Goal: Transaction & Acquisition: Purchase product/service

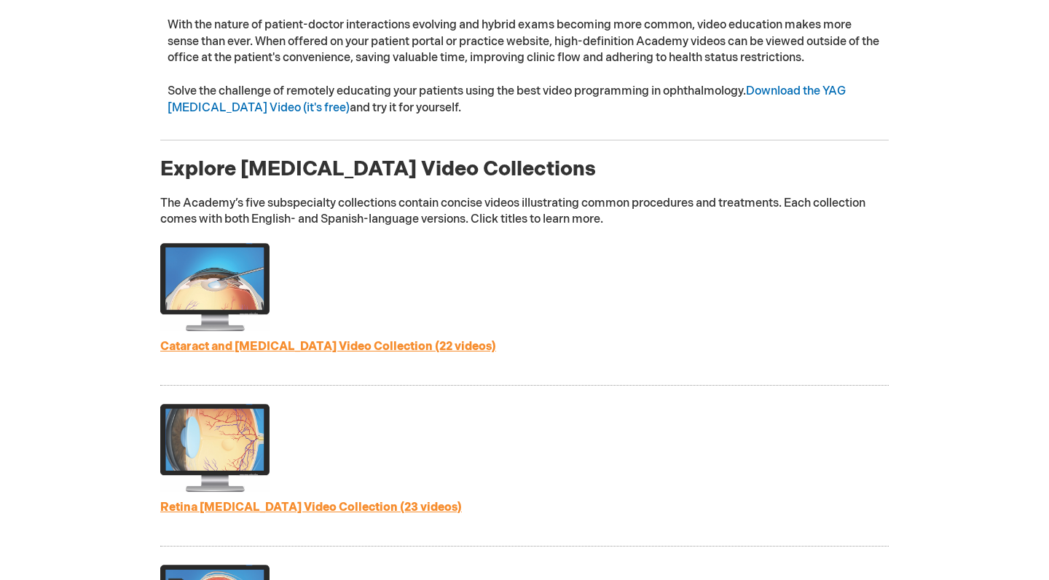
scroll to position [568, 0]
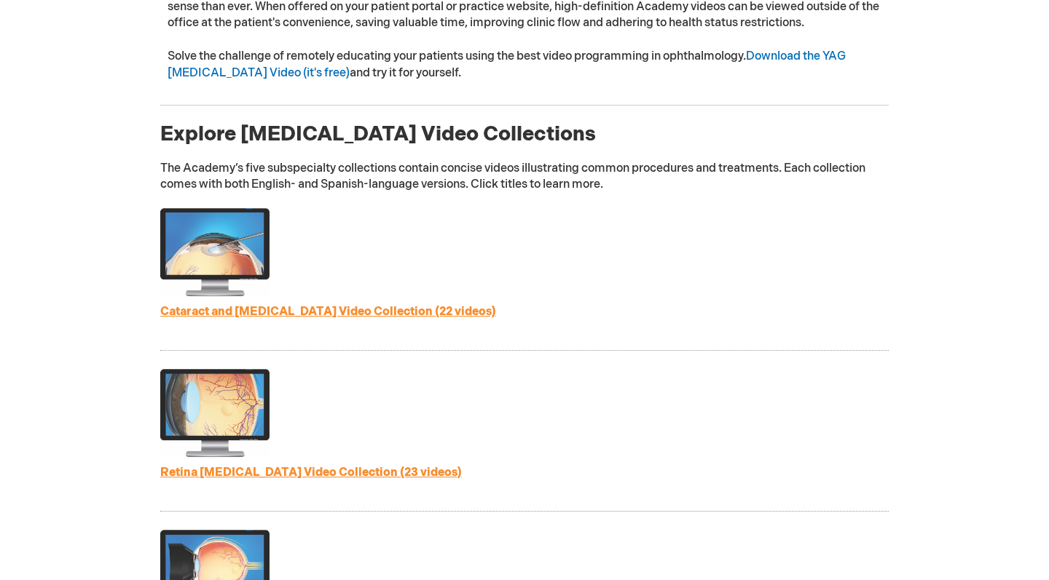
click at [267, 305] on link "Cataract and [MEDICAL_DATA] Video Collection (22 videos)" at bounding box center [328, 312] width 336 height 14
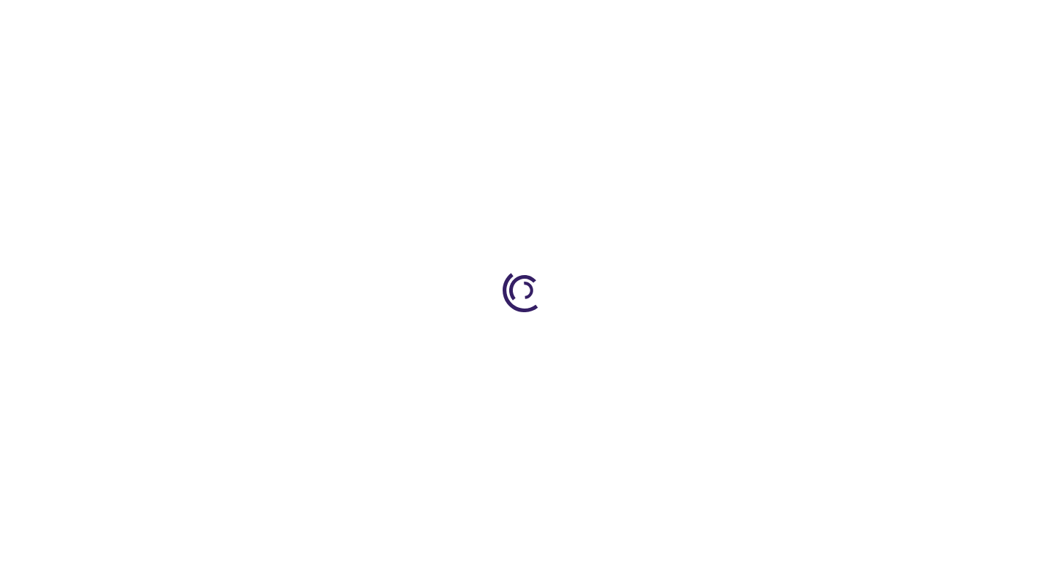
type input "1"
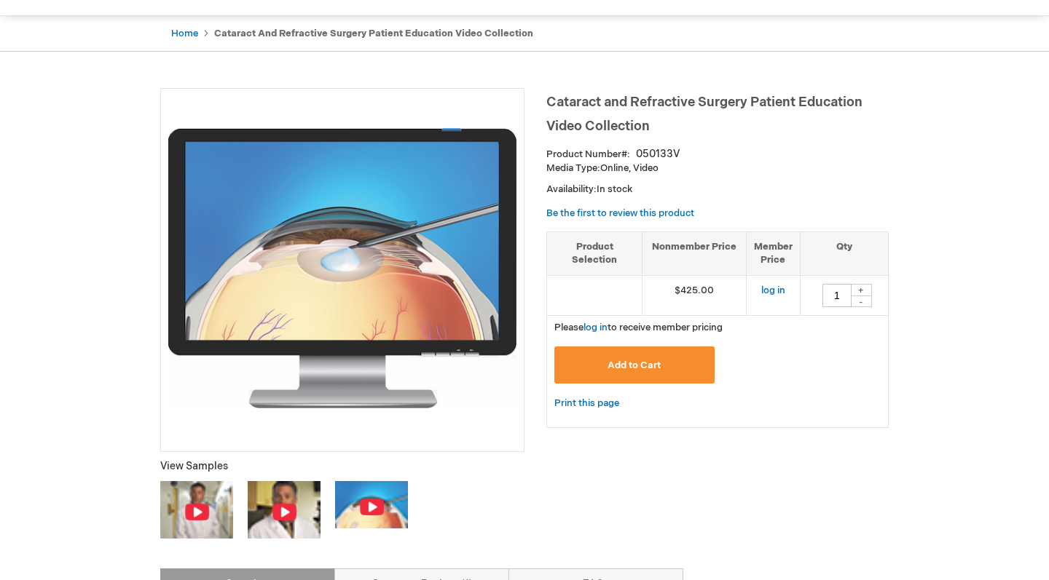
scroll to position [229, 0]
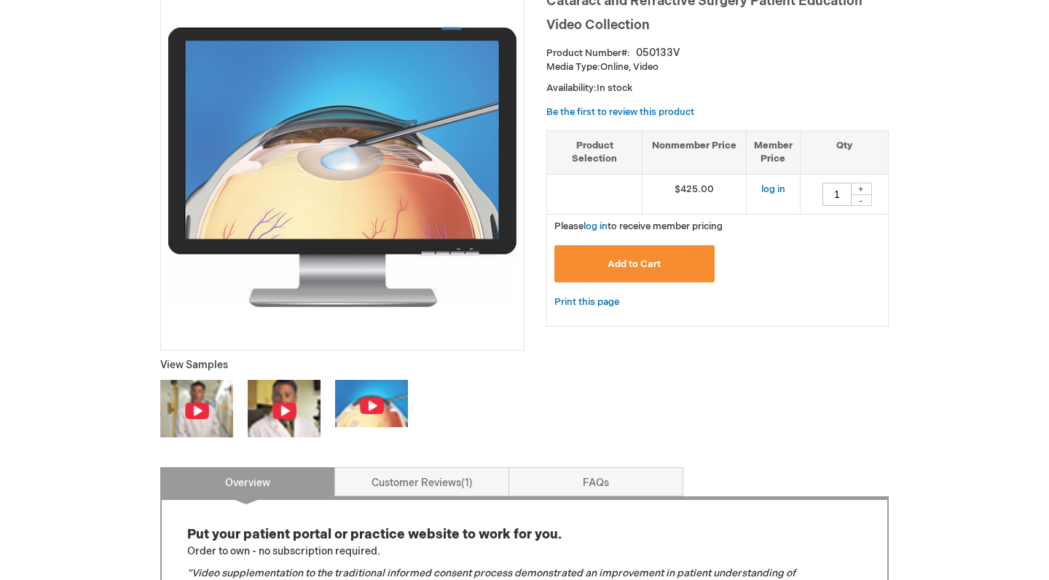
click at [212, 399] on img at bounding box center [196, 409] width 73 height 58
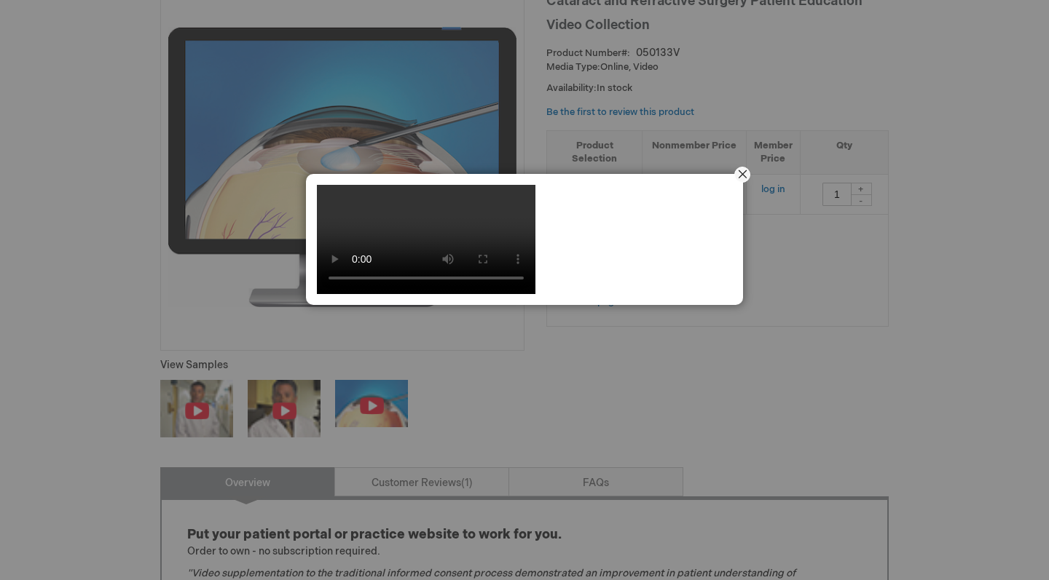
click at [741, 173] on button "Close" at bounding box center [741, 174] width 45 height 45
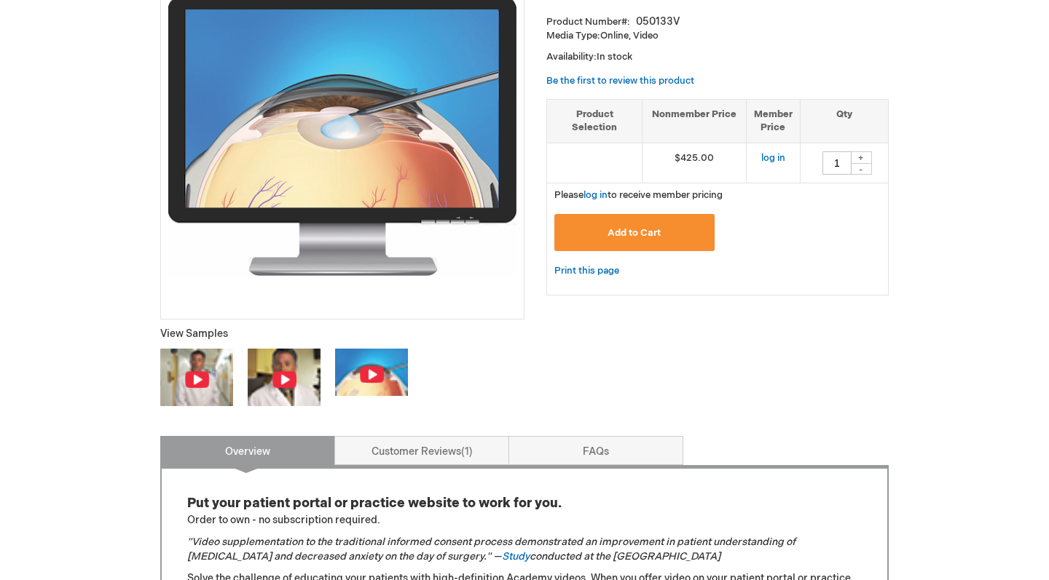
scroll to position [182, 0]
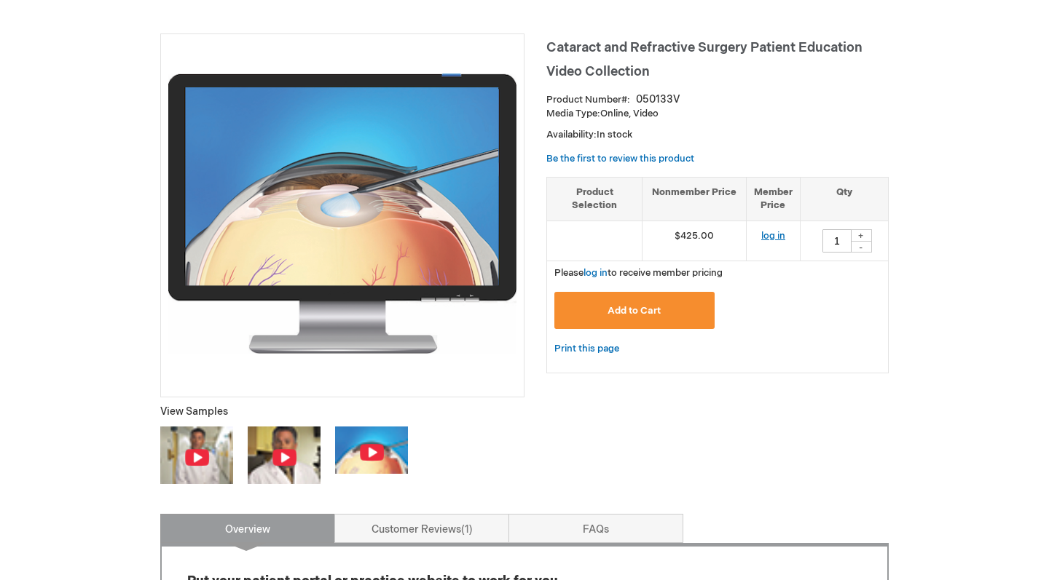
click at [768, 234] on link "log in" at bounding box center [773, 236] width 24 height 12
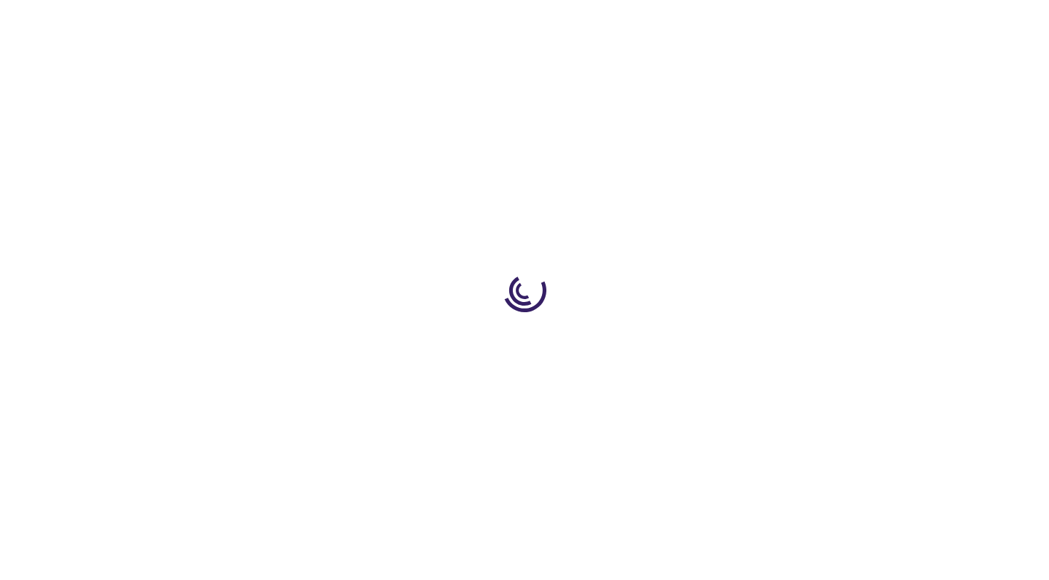
type input "1"
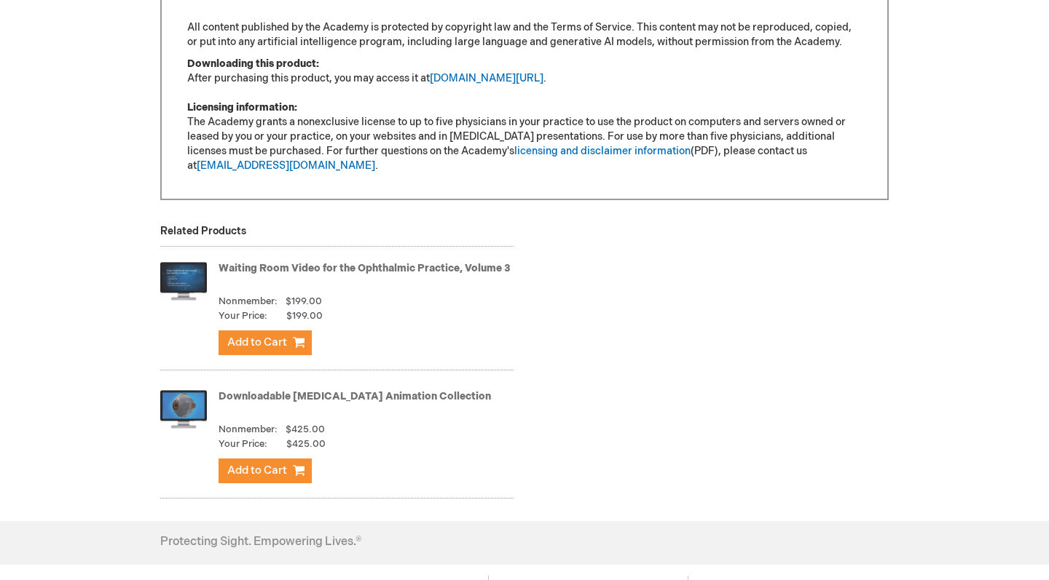
scroll to position [1762, 0]
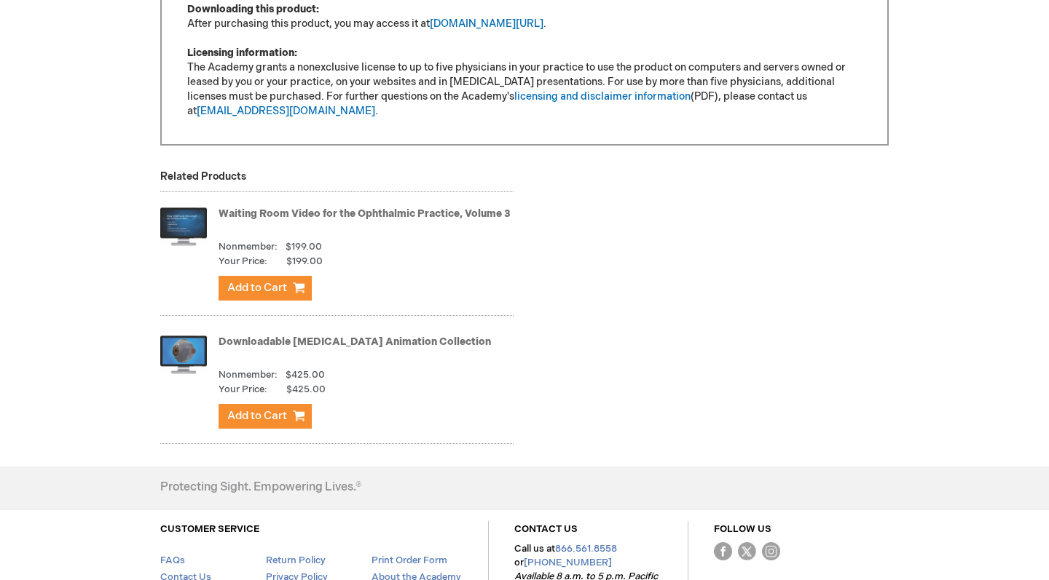
click at [346, 210] on link "Waiting Room Video for the Ophthalmic Practice, Volume 3" at bounding box center [364, 214] width 292 height 12
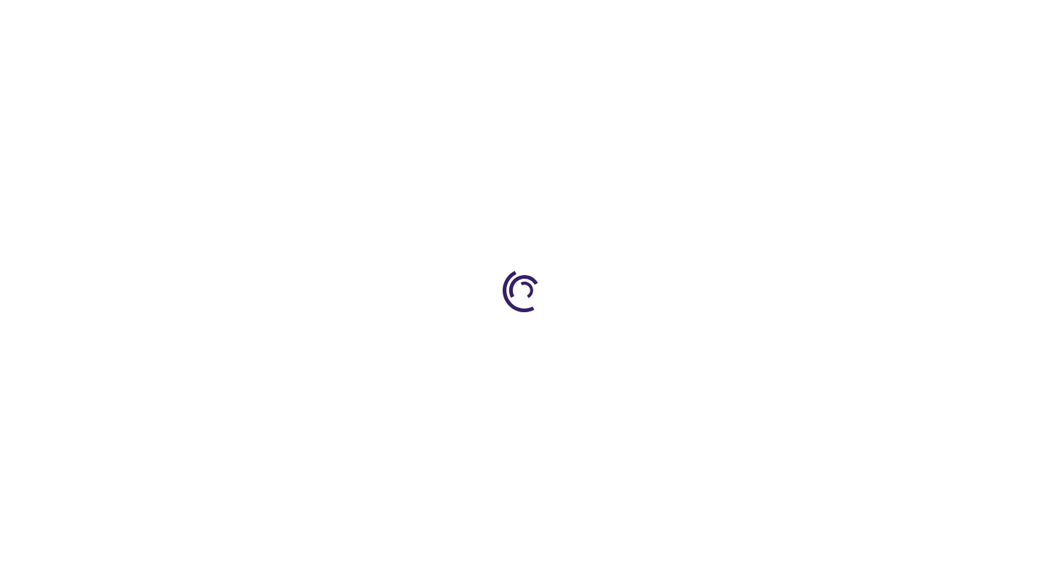
type input "1"
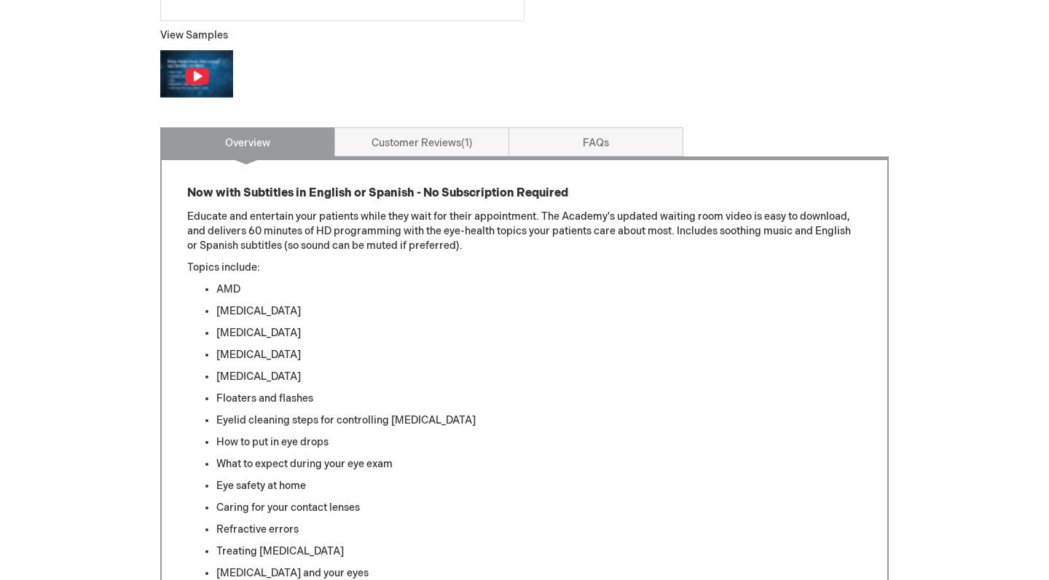
scroll to position [572, 0]
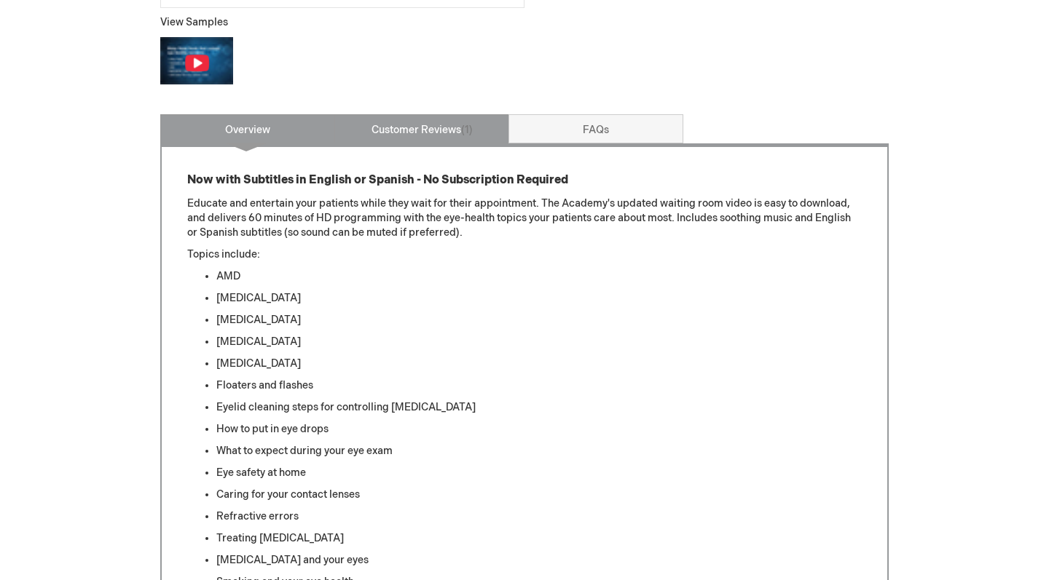
click at [419, 133] on link "Customer Reviews 1" at bounding box center [421, 128] width 175 height 29
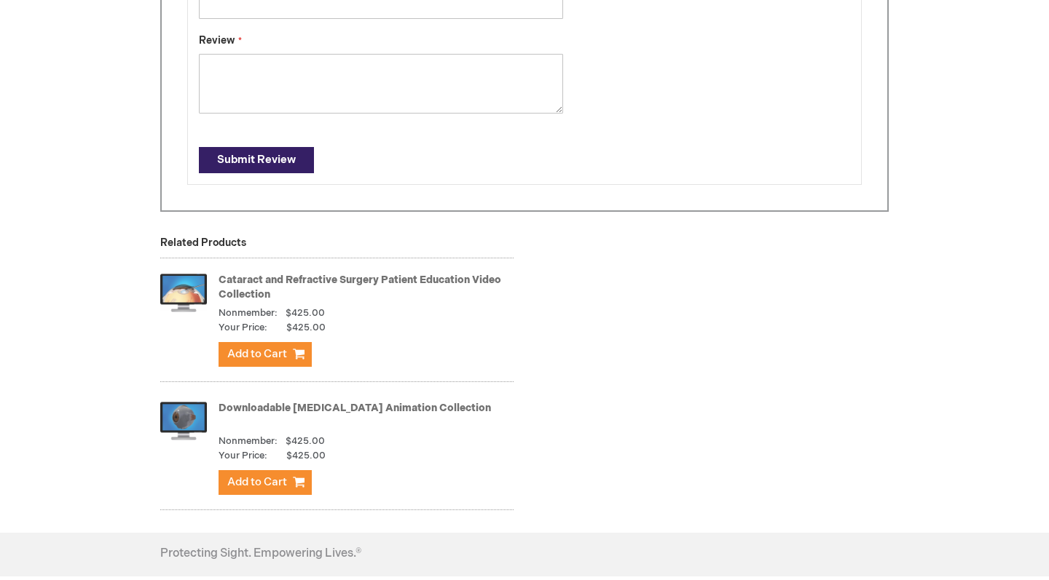
scroll to position [1259, 0]
